Goal: Transaction & Acquisition: Purchase product/service

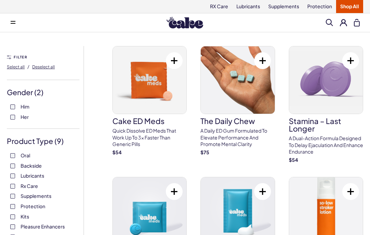
click at [11, 119] on label "Her" at bounding box center [43, 117] width 66 height 7
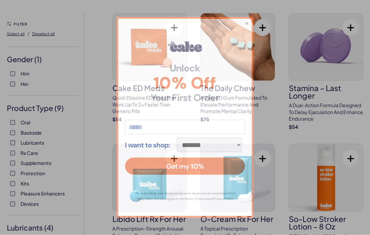
scroll to position [33, 0]
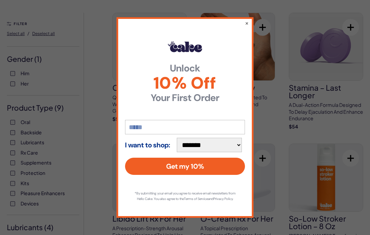
click at [248, 26] on button "×" at bounding box center [247, 23] width 4 height 7
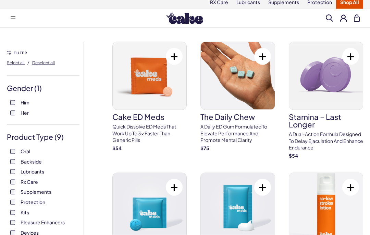
scroll to position [0, 0]
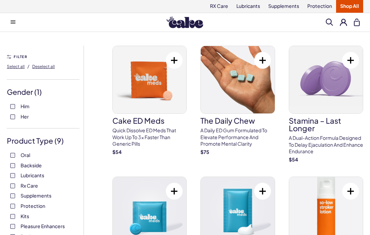
click at [154, 91] on img at bounding box center [150, 79] width 74 height 67
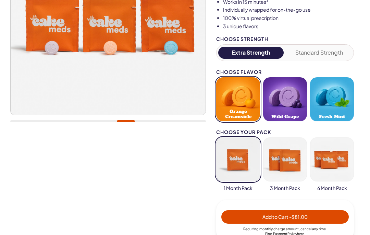
scroll to position [126, 0]
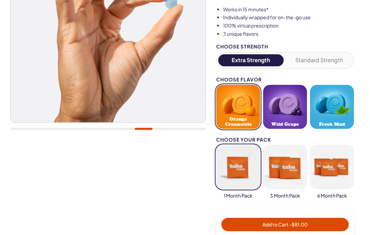
click at [327, 58] on button "Standard Strength" at bounding box center [320, 60] width 66 height 12
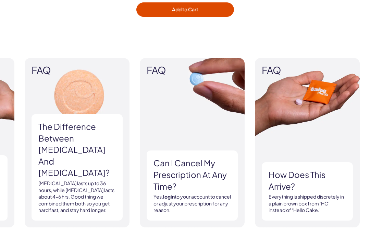
scroll to position [1060, 0]
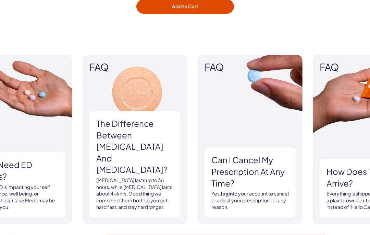
click at [193, 158] on div "FAQ What ED treatment is best for me? Start a virtual consultation today to dis…" at bounding box center [27, 139] width 350 height 169
click at [233, 160] on h3 "Can I cancel my prescription at any time?" at bounding box center [251, 171] width 78 height 35
click at [223, 65] on span "FAQ" at bounding box center [250, 67] width 91 height 11
click at [263, 71] on img at bounding box center [250, 139] width 105 height 169
click at [250, 182] on h3 "Can I cancel my prescription at any time?" at bounding box center [251, 171] width 78 height 35
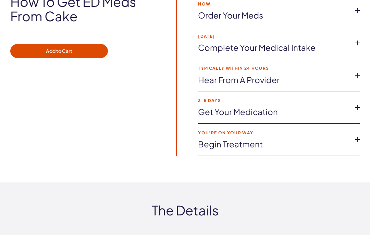
scroll to position [1334, 0]
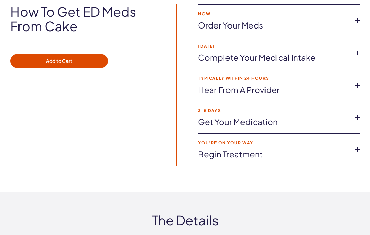
click at [356, 48] on icon at bounding box center [358, 53] width 10 height 10
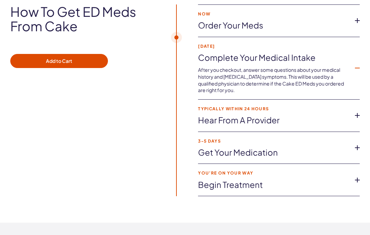
click at [356, 110] on icon at bounding box center [358, 115] width 10 height 10
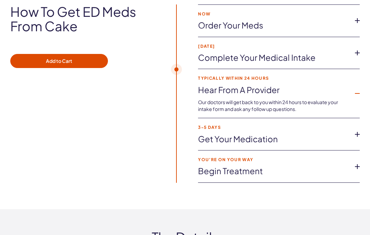
click at [356, 129] on icon at bounding box center [358, 134] width 10 height 10
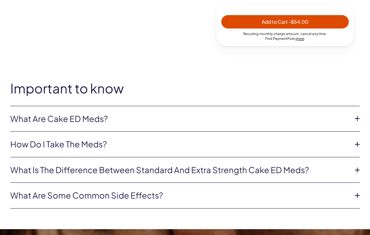
scroll to position [328, 0]
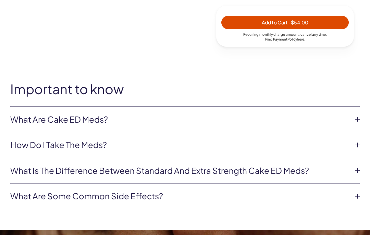
click at [356, 169] on icon at bounding box center [358, 171] width 10 height 10
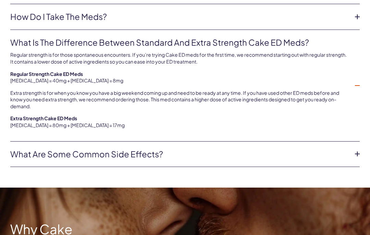
scroll to position [456, 0]
click at [358, 149] on icon at bounding box center [358, 153] width 10 height 10
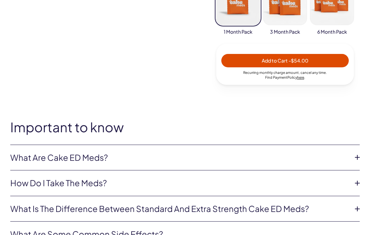
scroll to position [273, 0]
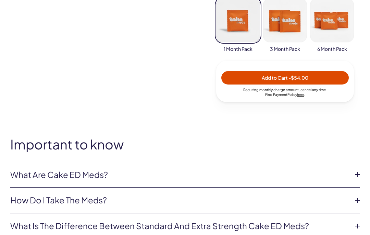
click at [355, 197] on icon at bounding box center [358, 200] width 10 height 10
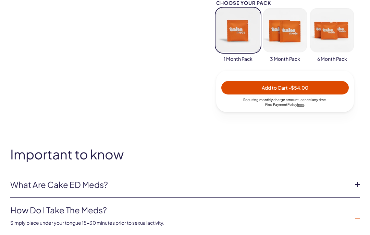
scroll to position [262, 0]
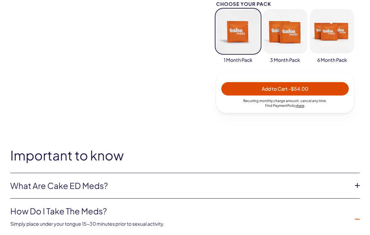
click at [358, 186] on icon at bounding box center [358, 185] width 10 height 10
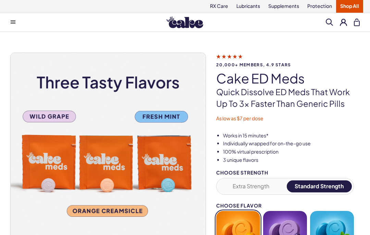
scroll to position [0, 0]
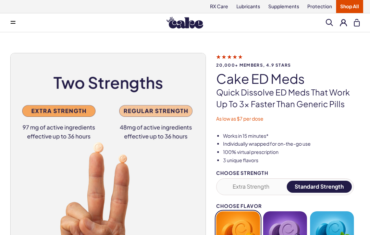
click at [317, 9] on link "Protection" at bounding box center [319, 6] width 33 height 13
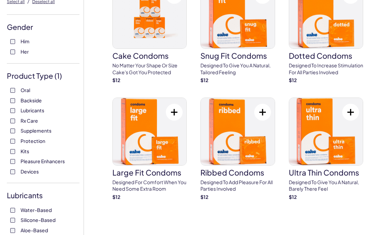
scroll to position [66, 0]
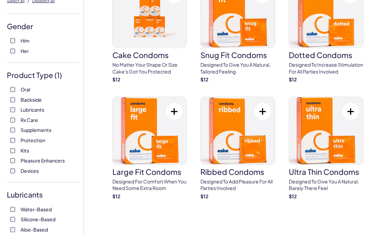
click at [168, 158] on img at bounding box center [150, 130] width 74 height 67
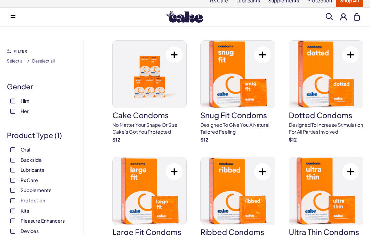
scroll to position [12, 0]
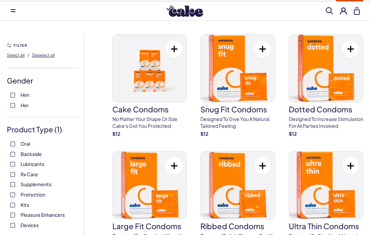
click at [155, 109] on h3 "Cake Condoms" at bounding box center [149, 109] width 74 height 8
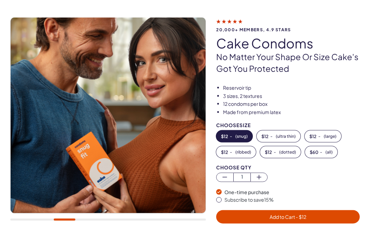
scroll to position [36, 0]
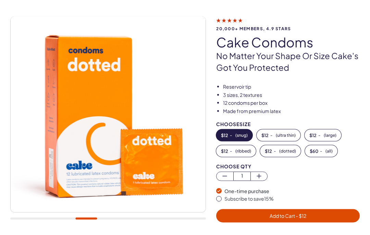
click at [243, 152] on span "( ribbed )" at bounding box center [244, 150] width 16 height 5
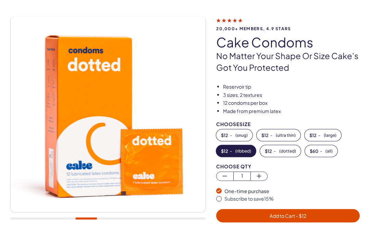
scroll to position [37, 0]
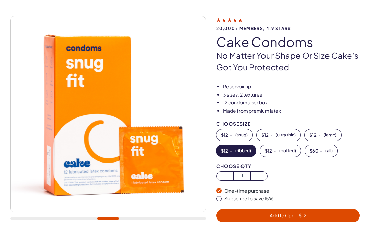
click at [241, 155] on button "$ 12 - ( ribbed )" at bounding box center [236, 151] width 40 height 12
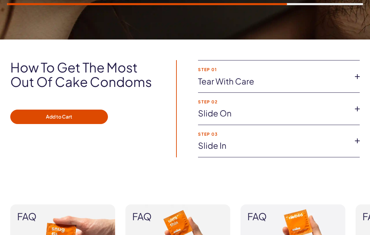
scroll to position [493, 0]
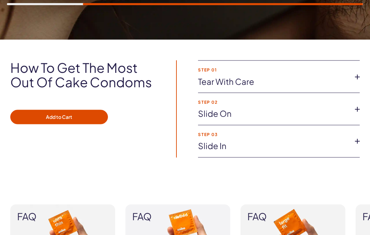
click at [357, 74] on icon at bounding box center [358, 77] width 10 height 10
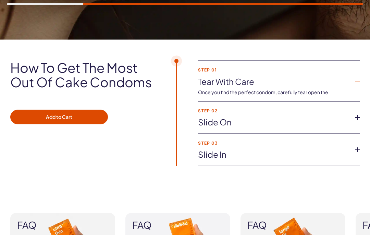
scroll to position [494, 0]
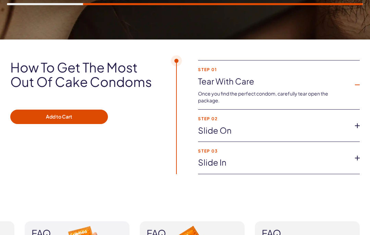
click at [357, 123] on icon at bounding box center [358, 125] width 10 height 10
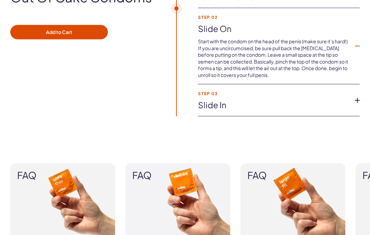
scroll to position [579, 0]
click at [357, 98] on icon at bounding box center [358, 100] width 10 height 10
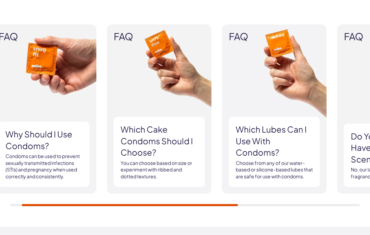
scroll to position [697, 0]
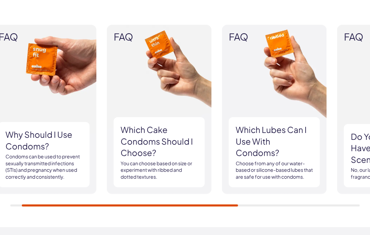
click at [141, 46] on img at bounding box center [159, 109] width 105 height 169
click at [159, 142] on h3 "Which Cake Condoms should I choose?" at bounding box center [160, 141] width 78 height 35
click at [157, 172] on p "You can choose based on size or experiment with ribbed and dotted textures." at bounding box center [160, 170] width 78 height 20
click at [157, 148] on h3 "Which Cake Condoms should I choose?" at bounding box center [160, 141] width 78 height 35
click at [158, 76] on img at bounding box center [159, 109] width 105 height 169
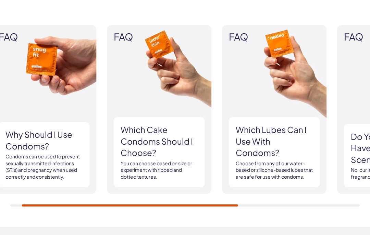
click at [172, 55] on img at bounding box center [159, 109] width 105 height 169
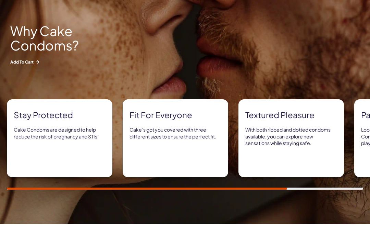
scroll to position [300, 0]
